Goal: Task Accomplishment & Management: Manage account settings

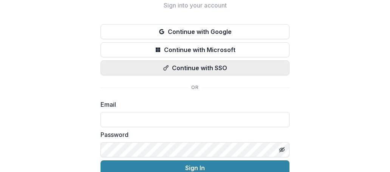
scroll to position [75, 0]
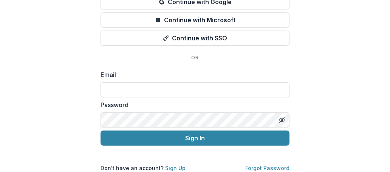
drag, startPoint x: 165, startPoint y: 70, endPoint x: 164, endPoint y: 76, distance: 5.7
click at [164, 74] on div "Email" at bounding box center [194, 83] width 189 height 27
click at [164, 82] on input at bounding box center [194, 89] width 189 height 15
paste input "**********"
type input "**********"
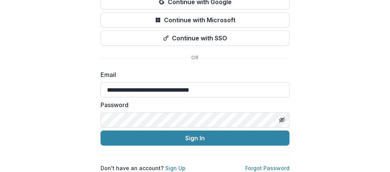
click at [220, 105] on div "Password" at bounding box center [194, 113] width 189 height 27
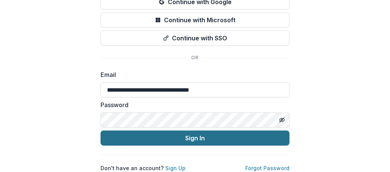
click at [201, 133] on button "Sign In" at bounding box center [194, 138] width 189 height 15
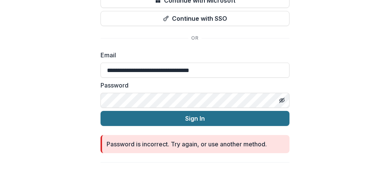
scroll to position [102, 0]
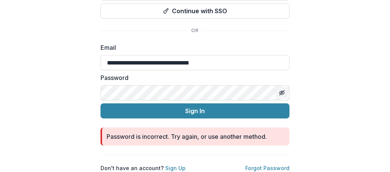
click at [280, 90] on icon "Toggle password visibility" at bounding box center [282, 93] width 6 height 6
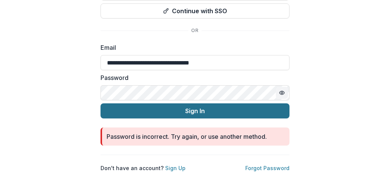
click at [245, 108] on button "Sign In" at bounding box center [194, 110] width 189 height 15
